Goal: Task Accomplishment & Management: Manage account settings

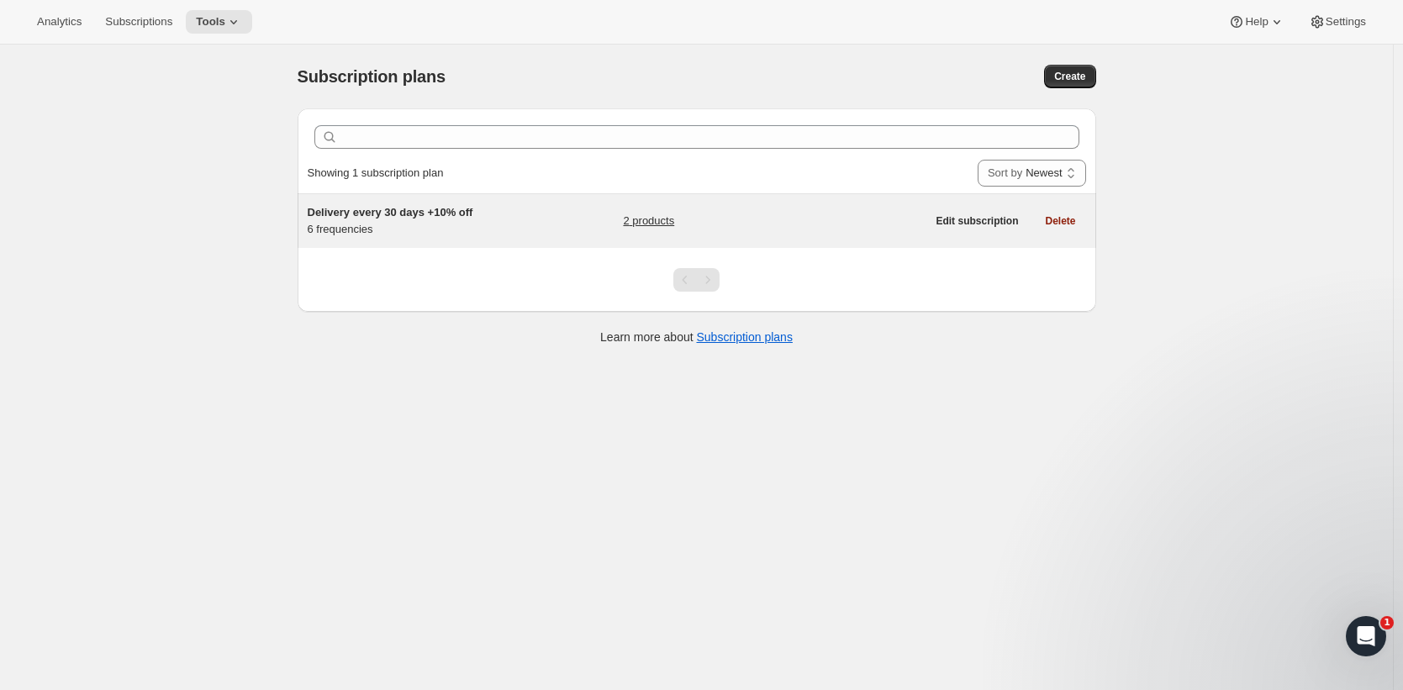
click at [379, 216] on span "Delivery every 30 days +10% off" at bounding box center [391, 212] width 166 height 13
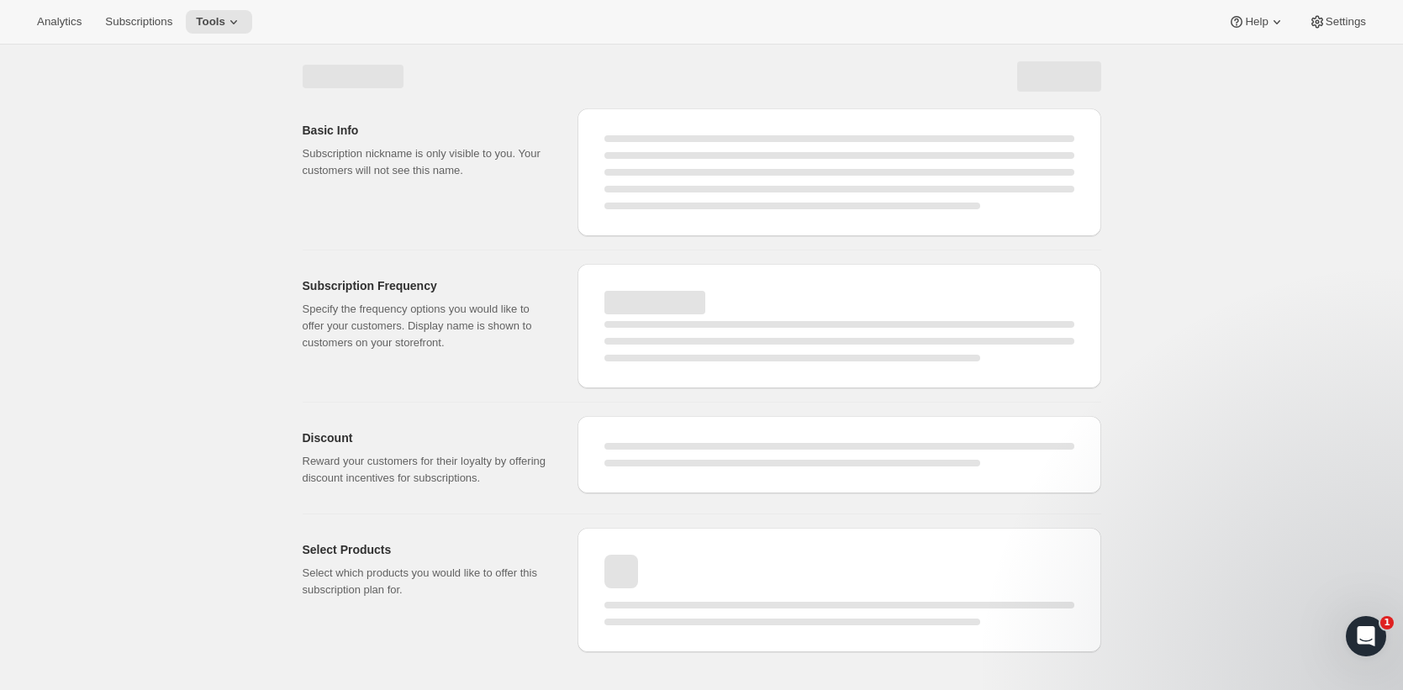
select select "WEEK"
select select "MONTH"
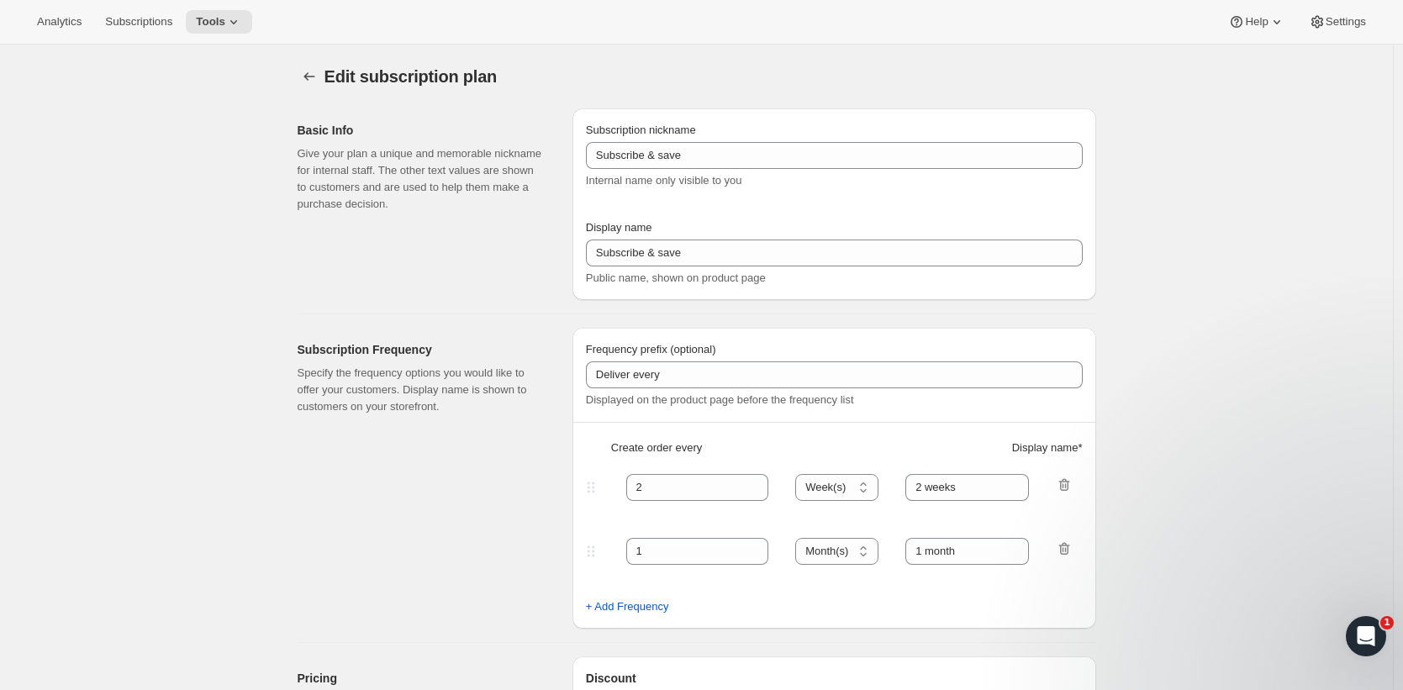
type input "Delivery every 30 days +10% off"
type input "Subscribe & save 10%"
type input "Delivery every"
type input "4"
select select "WEEK"
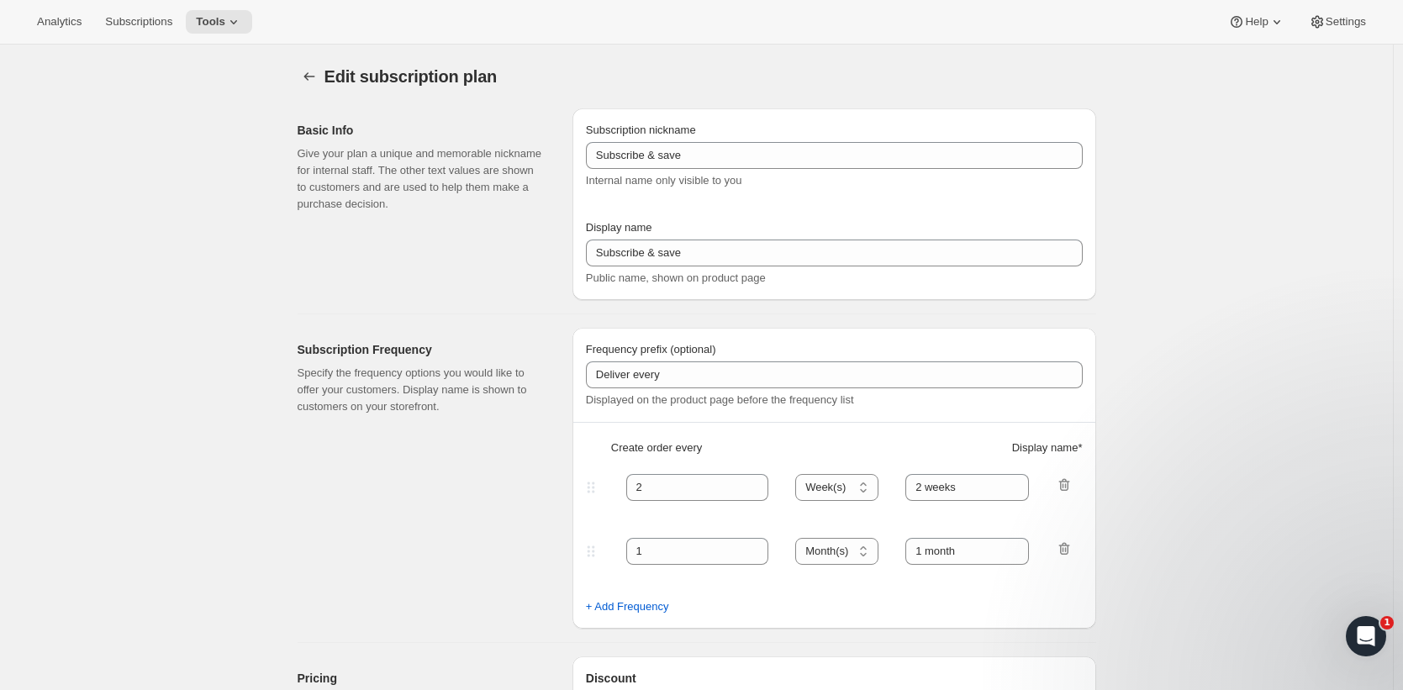
type input "4 weeks Most popular"
type input "10"
select select "WEEK"
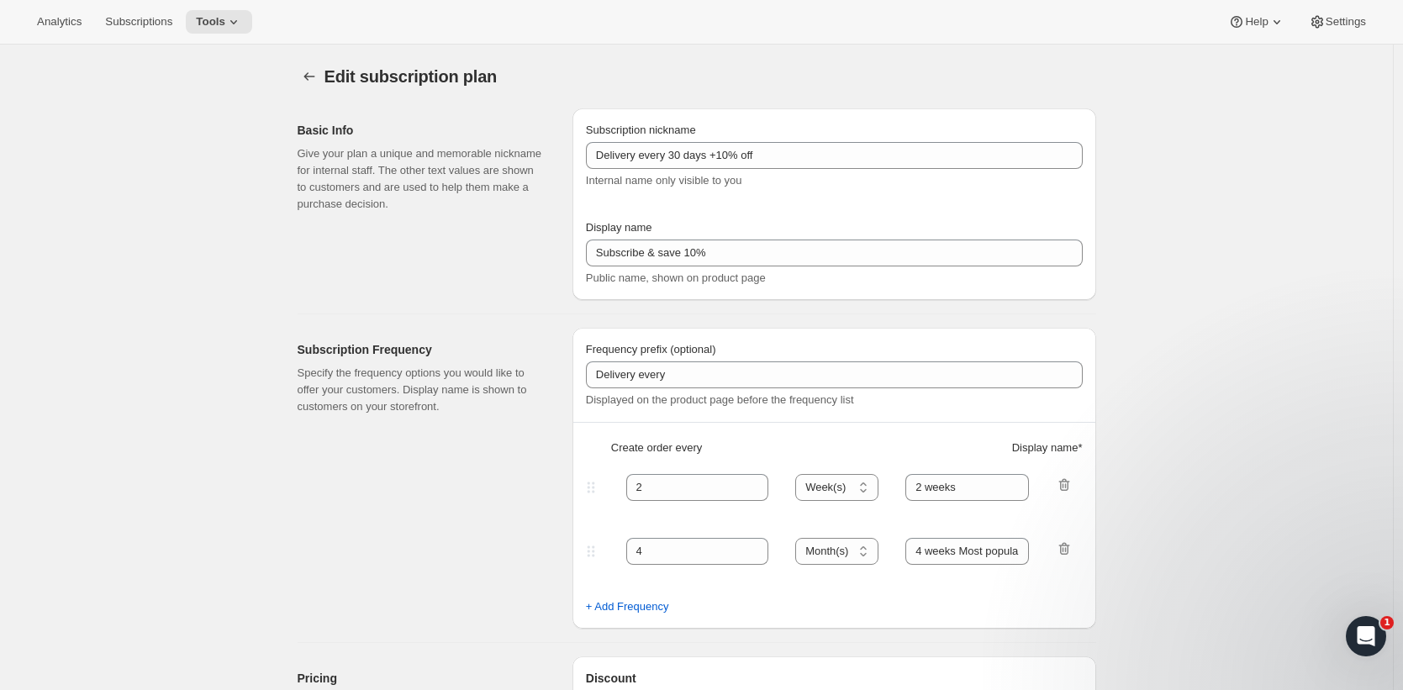
select select "WEEK"
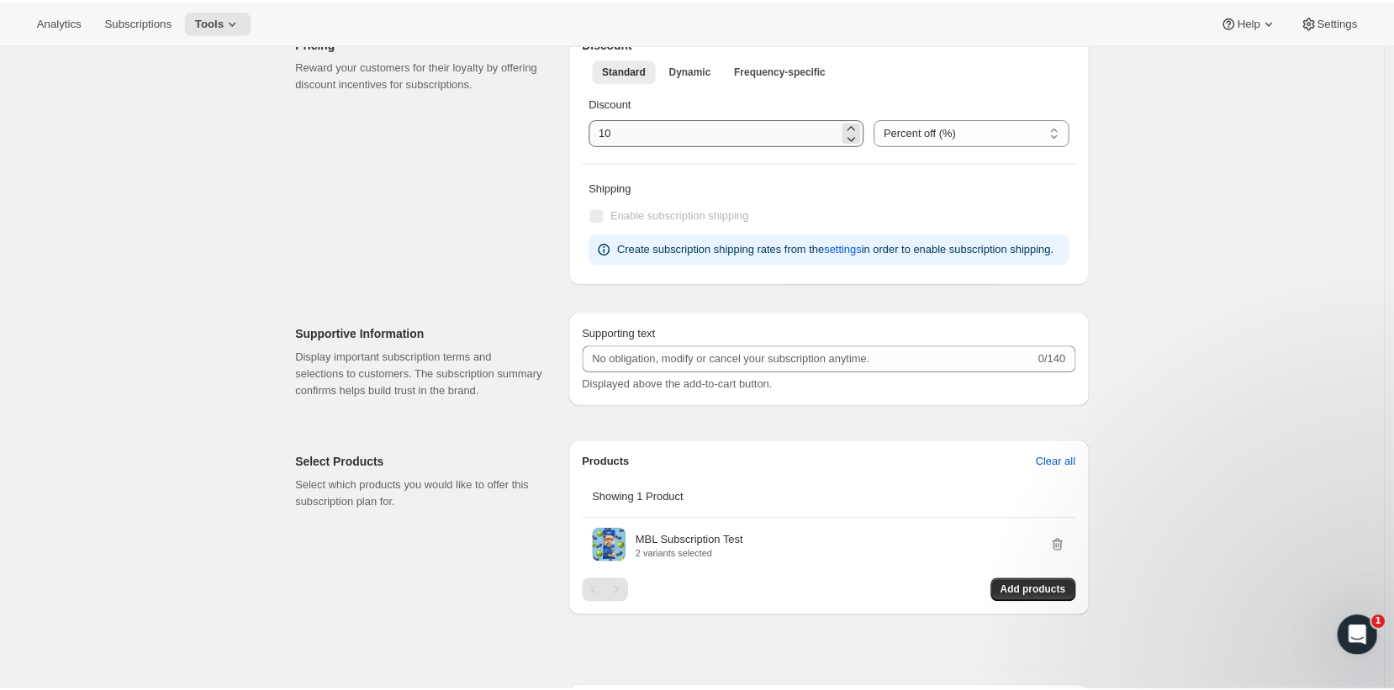
scroll to position [980, 0]
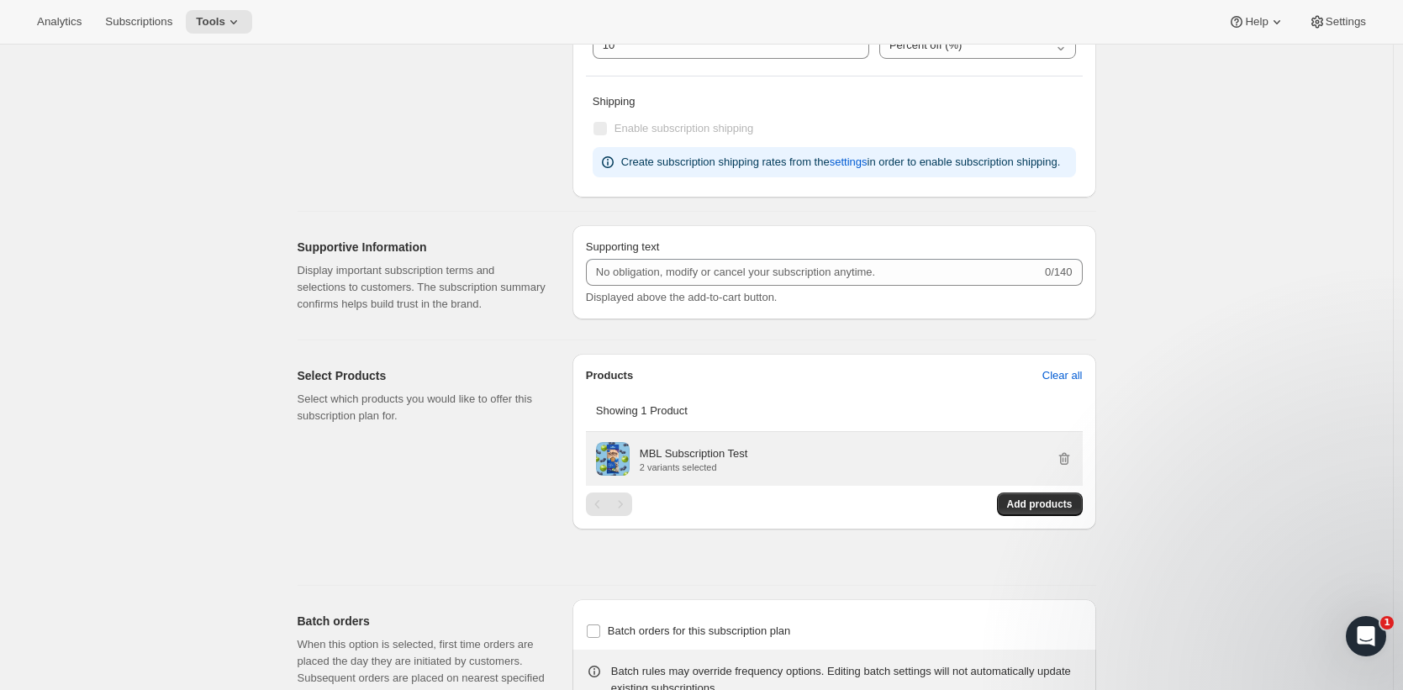
click at [710, 462] on p "MBL Subscription Test" at bounding box center [694, 454] width 108 height 17
click at [736, 473] on p "2 variants selected" at bounding box center [694, 467] width 108 height 10
